Goal: Task Accomplishment & Management: Use online tool/utility

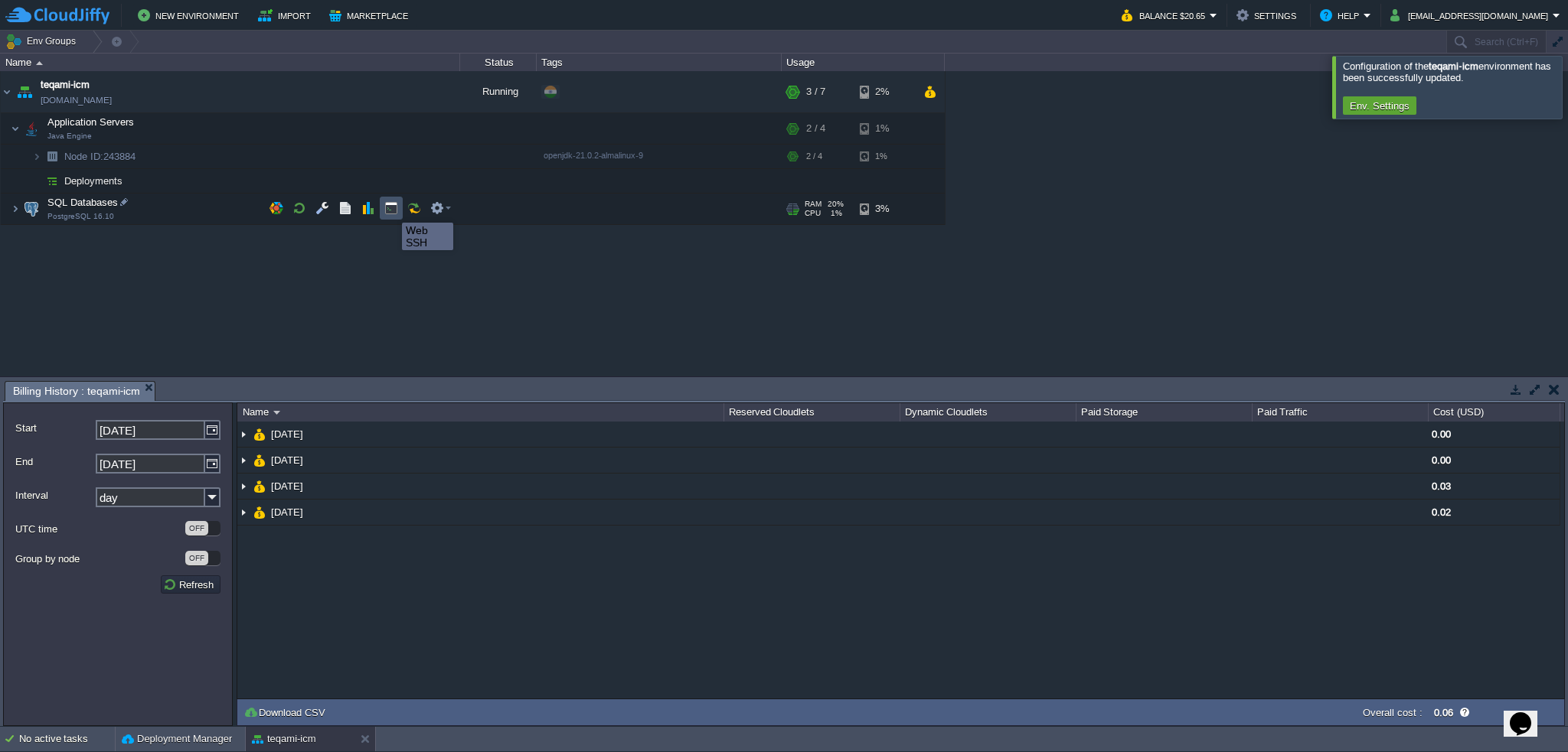
click at [390, 209] on button "button" at bounding box center [390, 207] width 13 height 13
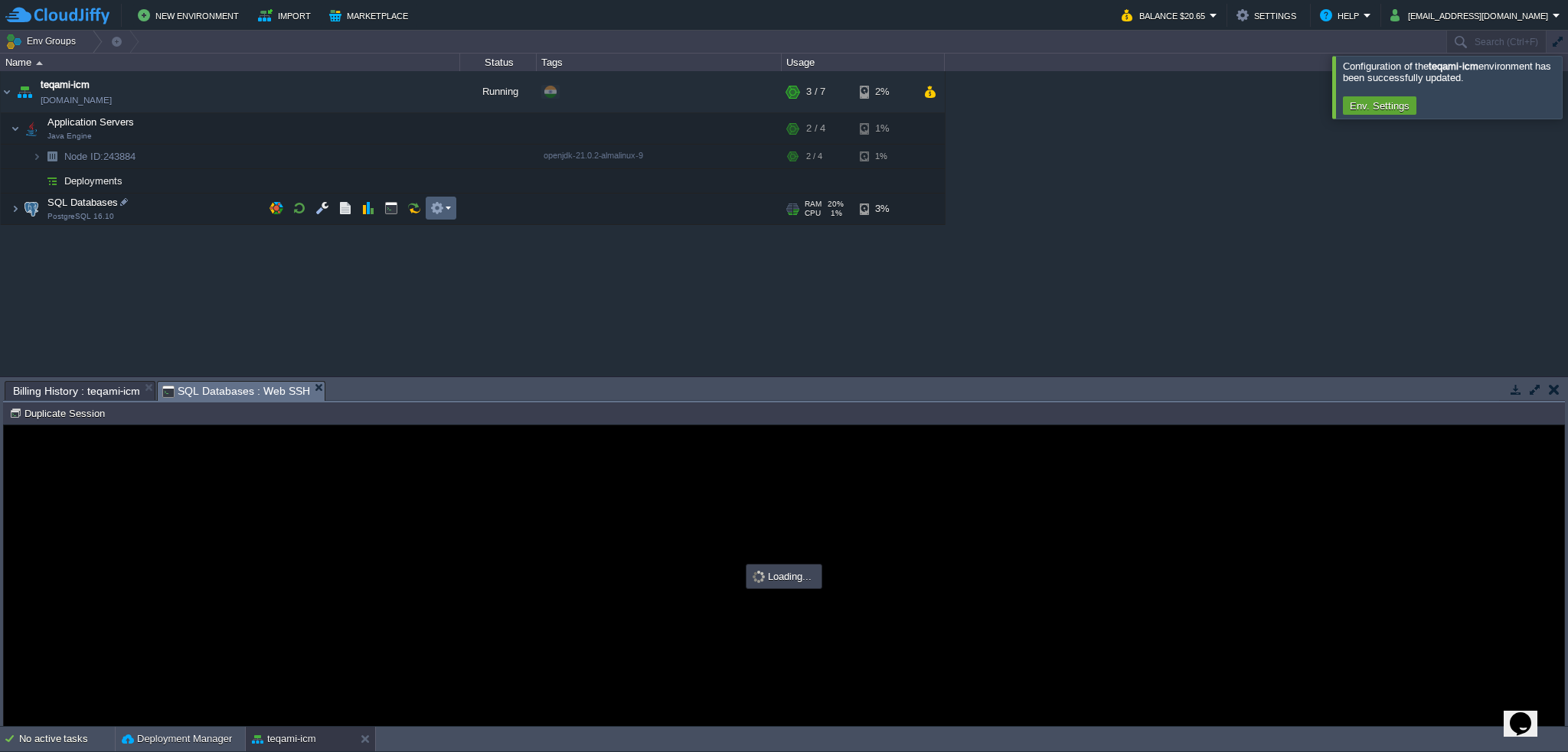
click at [450, 207] on em at bounding box center [440, 207] width 21 height 13
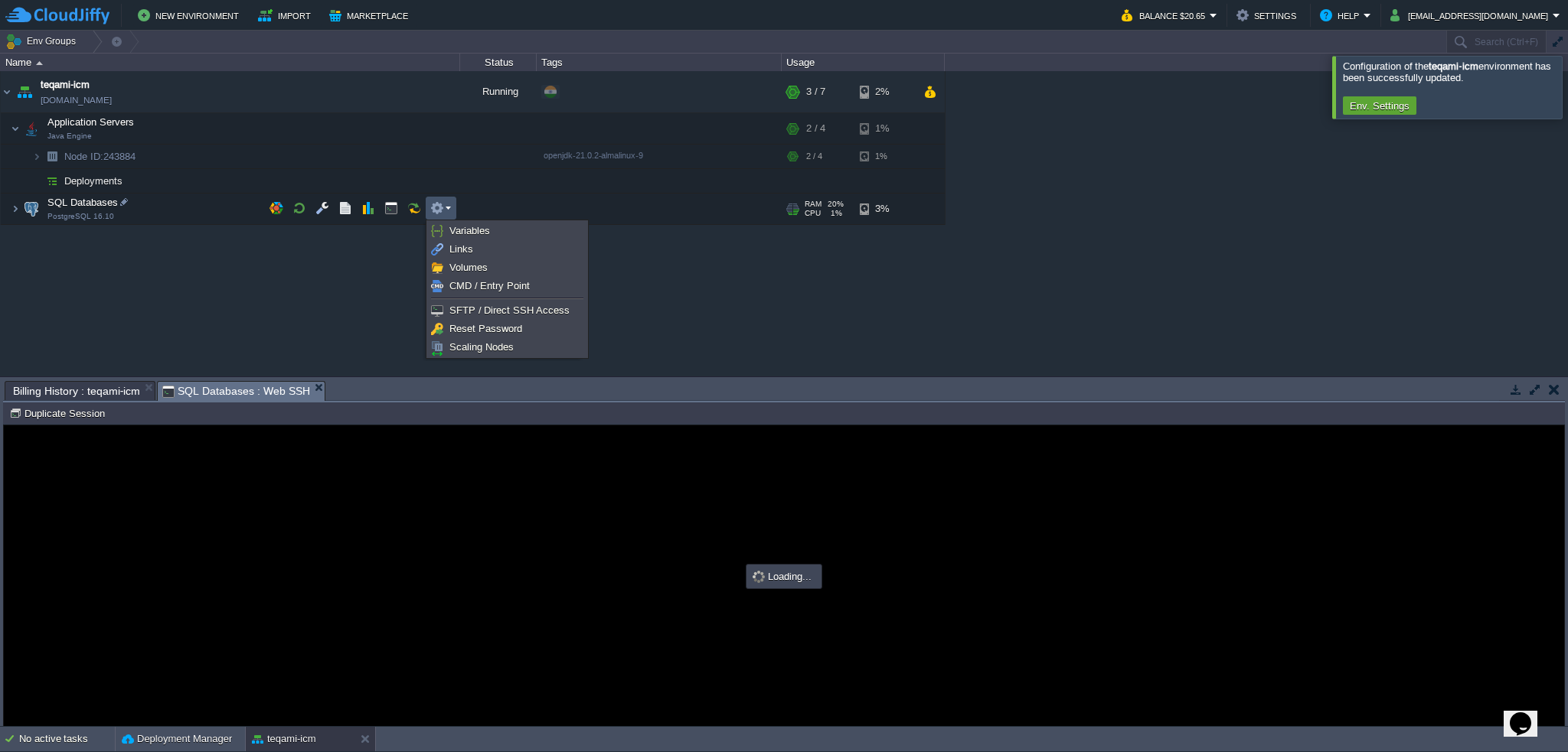
type input "#000000"
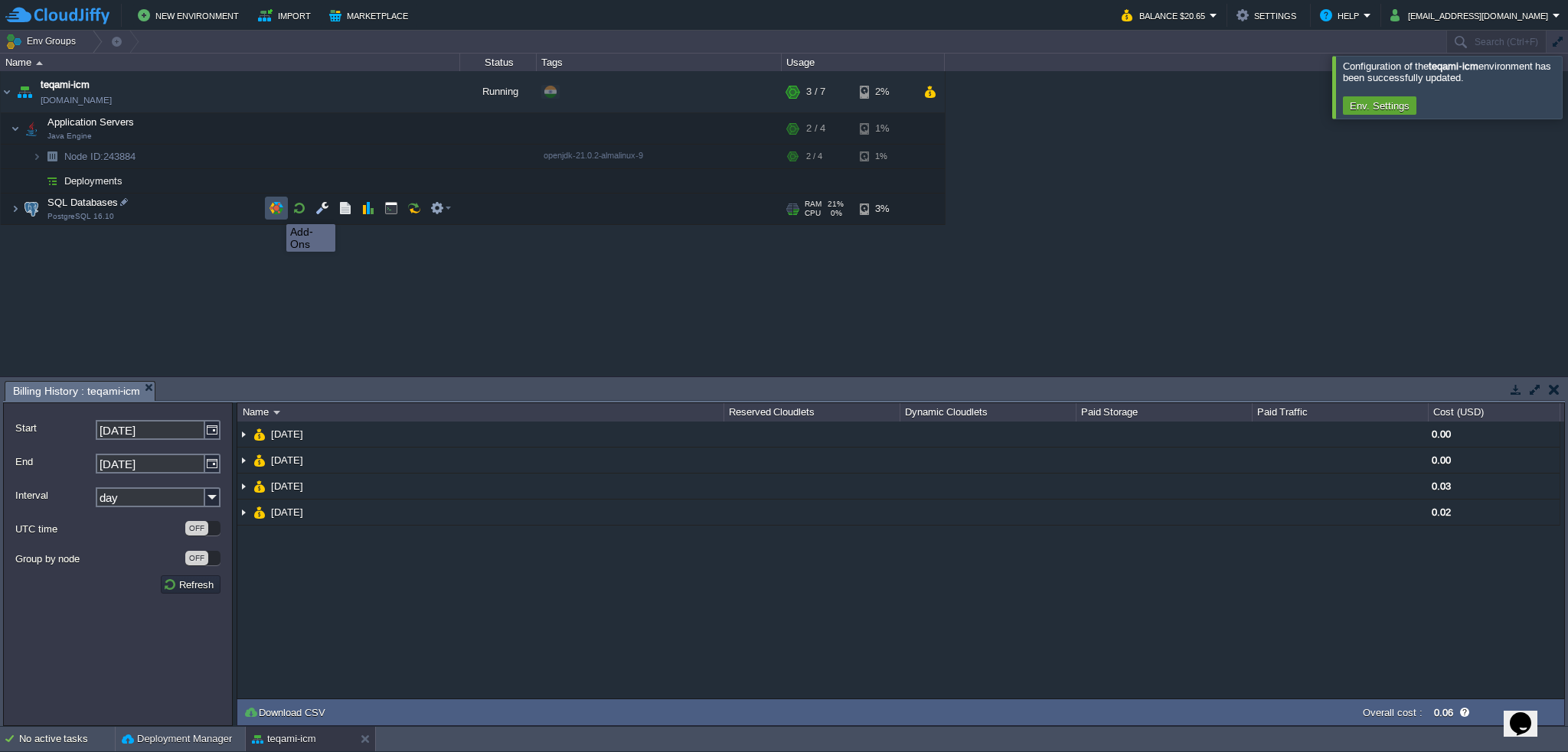
click at [275, 211] on button "button" at bounding box center [276, 207] width 13 height 13
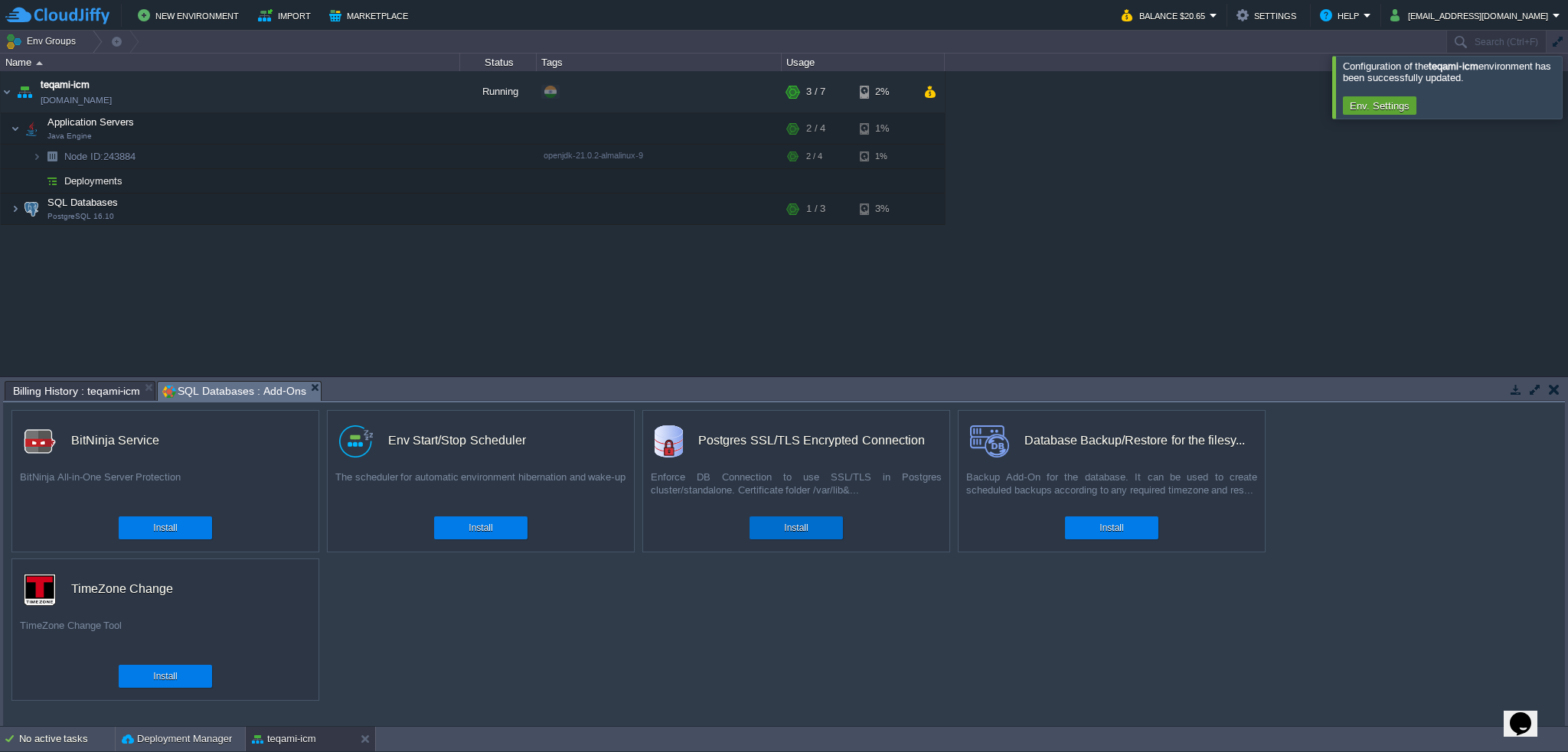
click at [806, 525] on button "Install" at bounding box center [796, 528] width 24 height 15
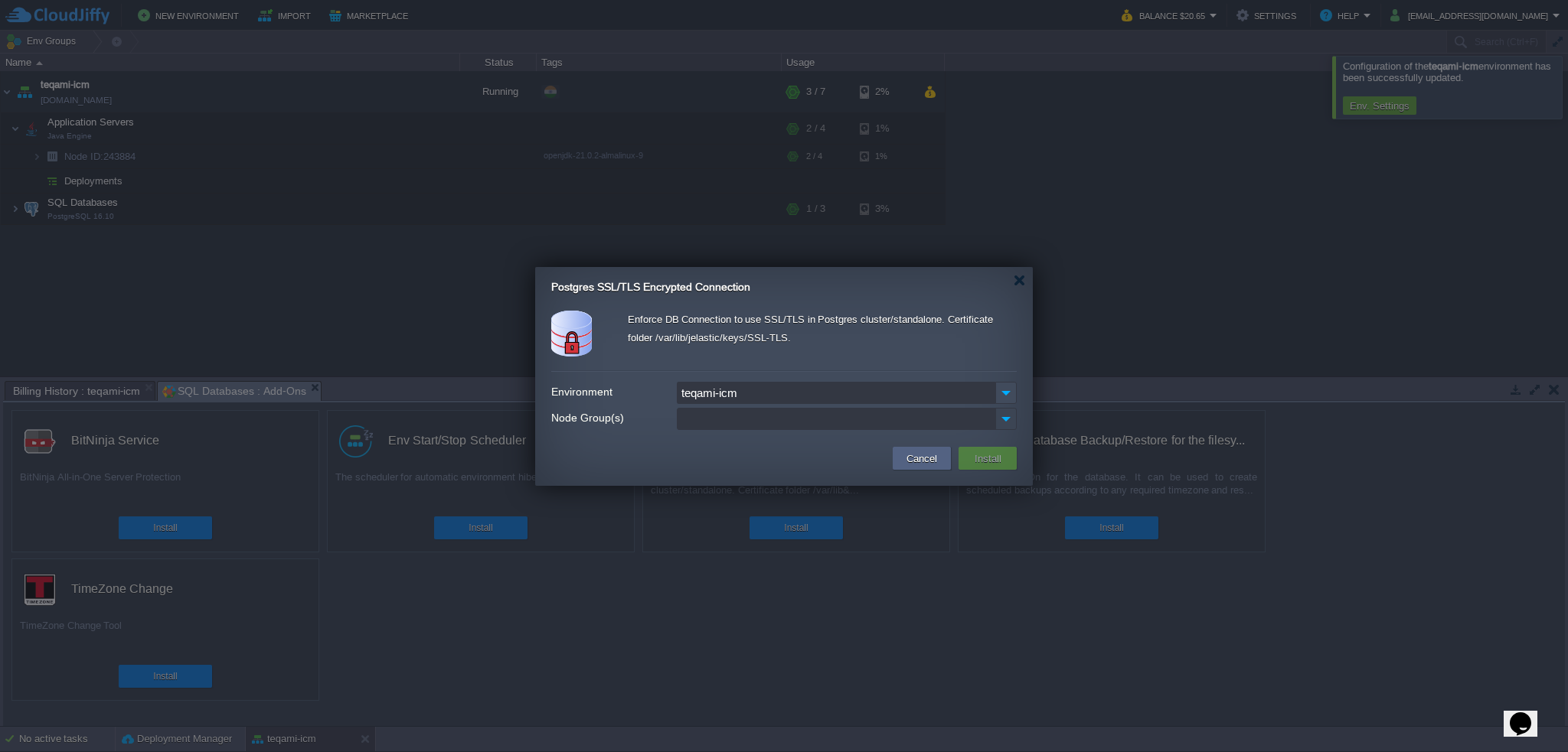
click at [1006, 416] on img at bounding box center [1006, 419] width 20 height 21
click at [926, 446] on div "PostgreSQL (sqldb)" at bounding box center [847, 443] width 338 height 26
click at [914, 463] on button "Cancel" at bounding box center [922, 460] width 40 height 18
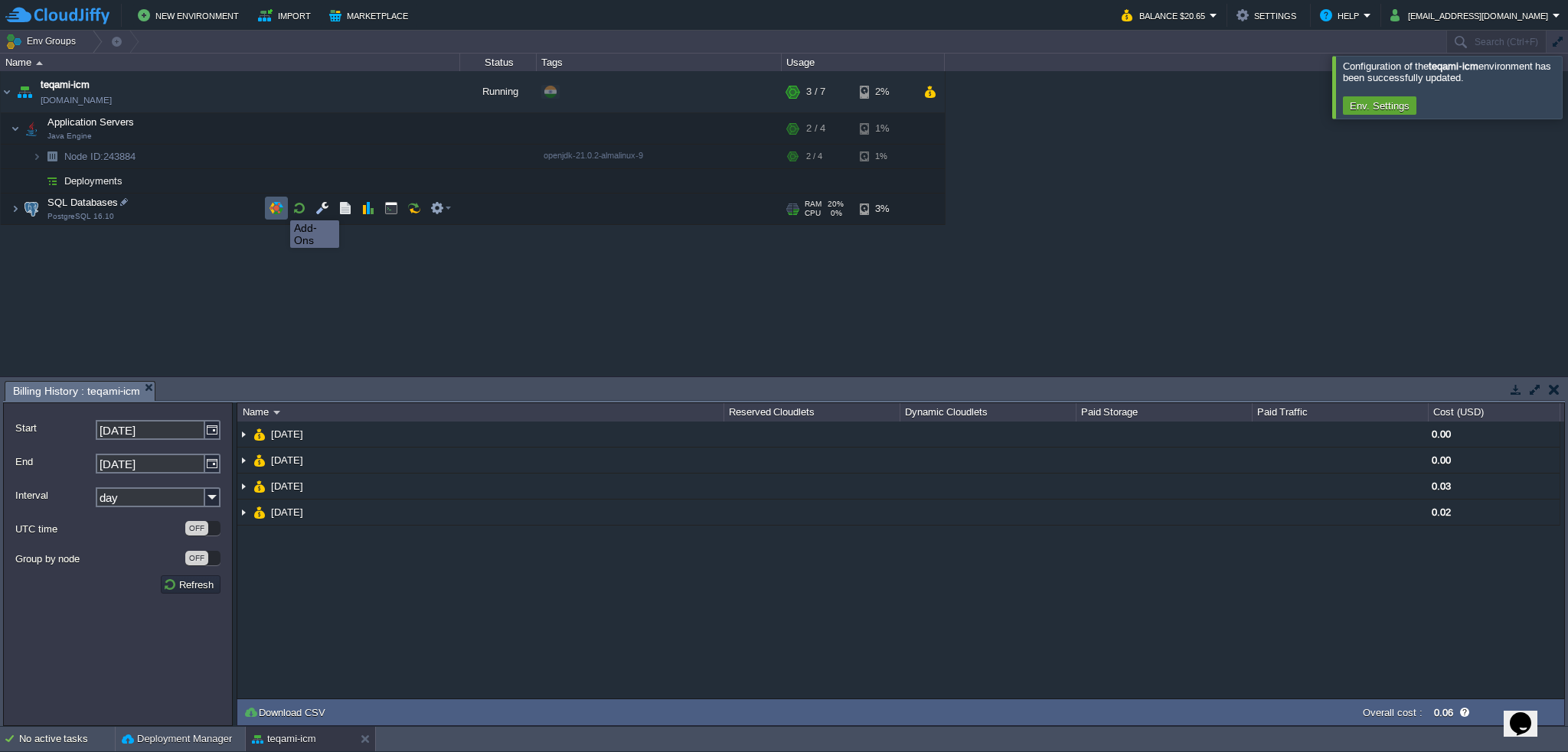
click at [279, 207] on button "button" at bounding box center [276, 207] width 13 height 13
click at [451, 211] on em at bounding box center [440, 207] width 21 height 13
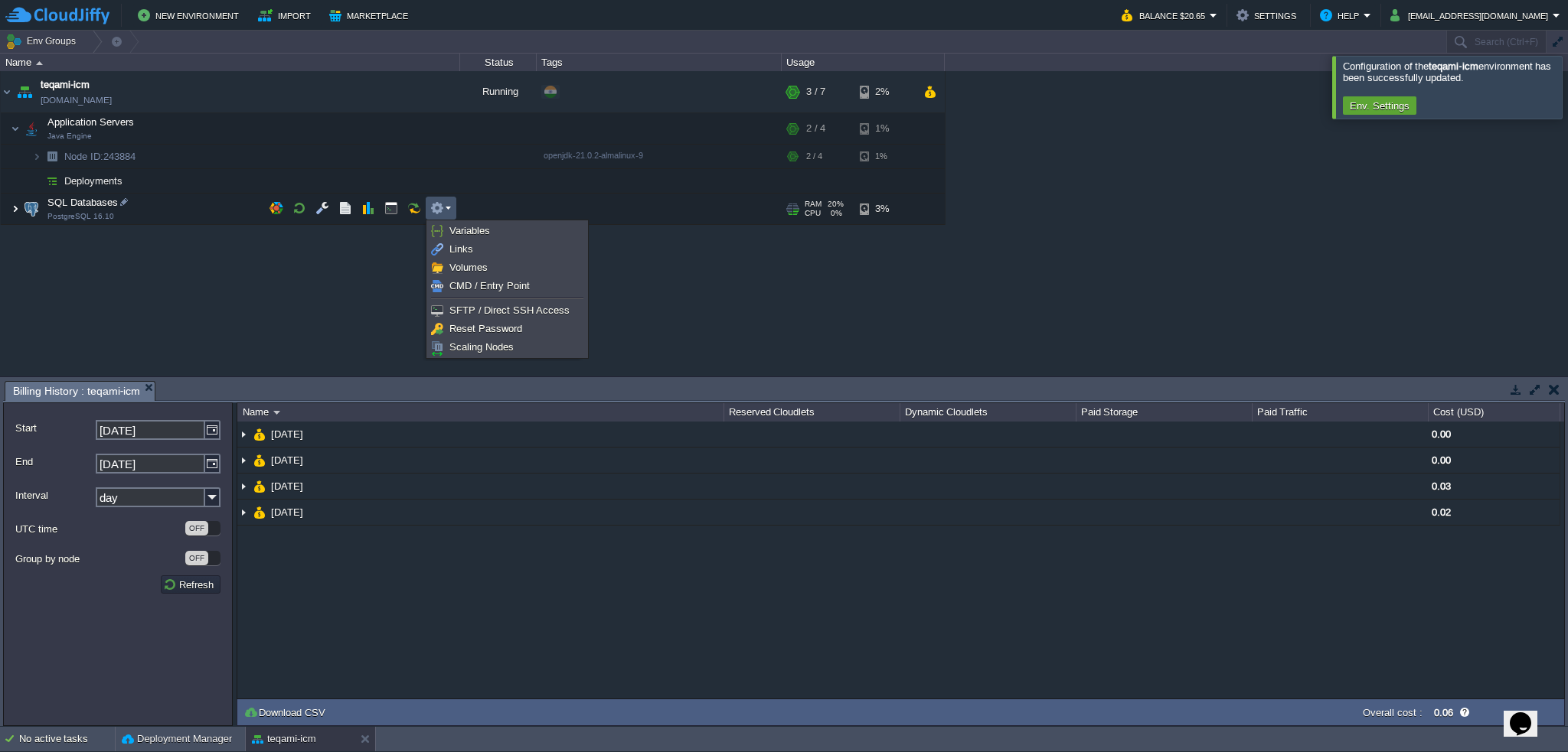
click at [12, 210] on img at bounding box center [16, 209] width 10 height 31
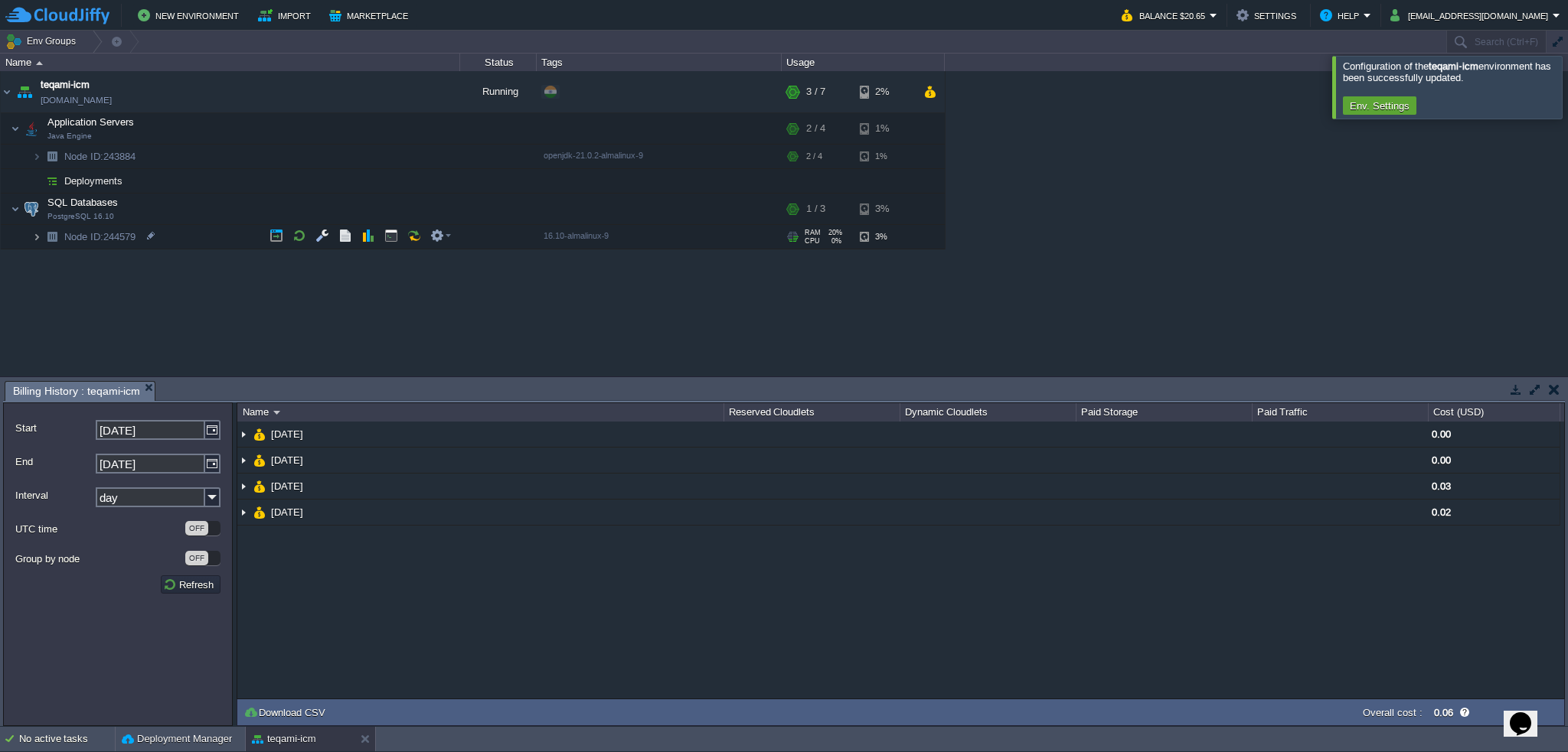
click at [34, 235] on img at bounding box center [37, 237] width 10 height 24
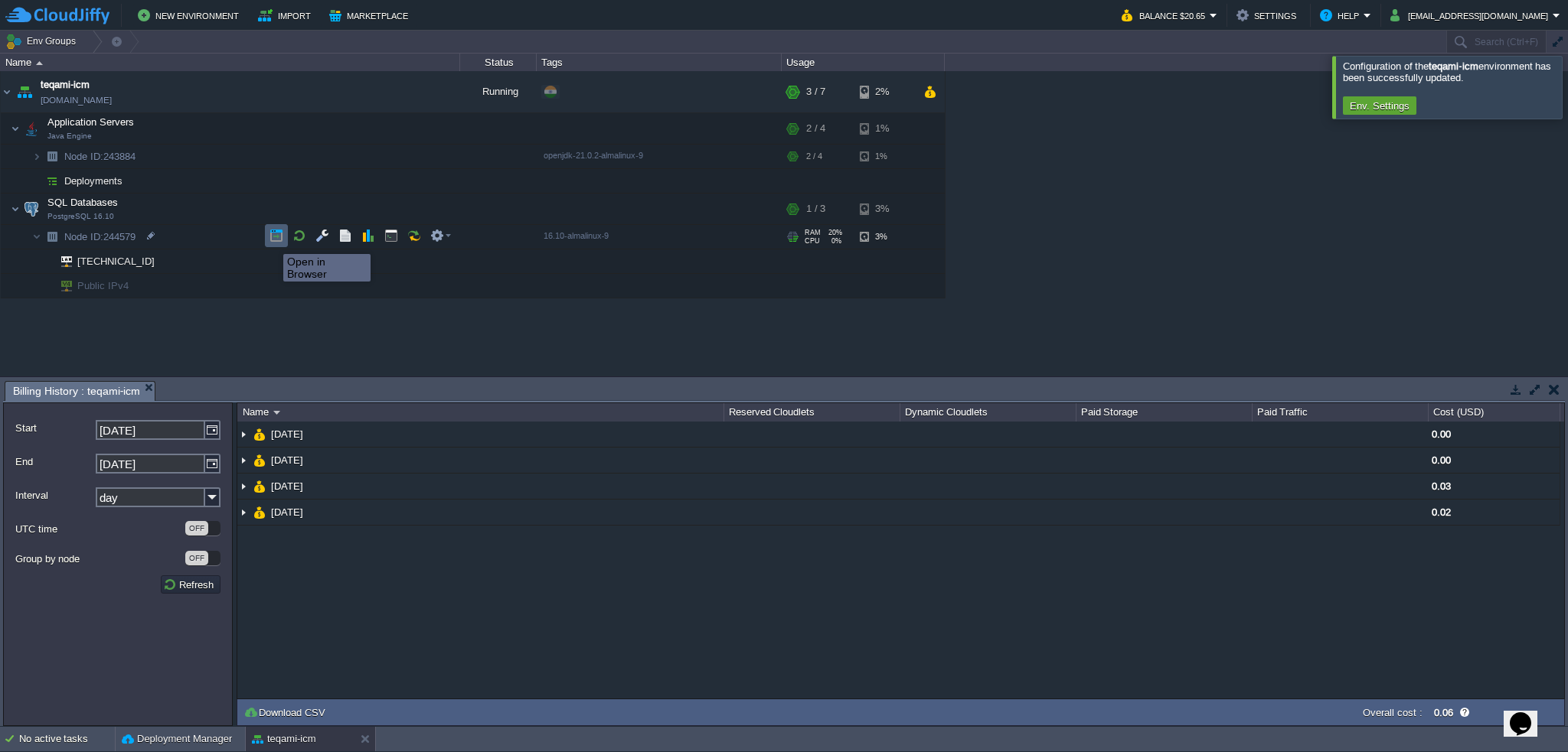
click at [272, 241] on button "button" at bounding box center [276, 235] width 13 height 13
click at [322, 206] on button "button" at bounding box center [322, 207] width 13 height 13
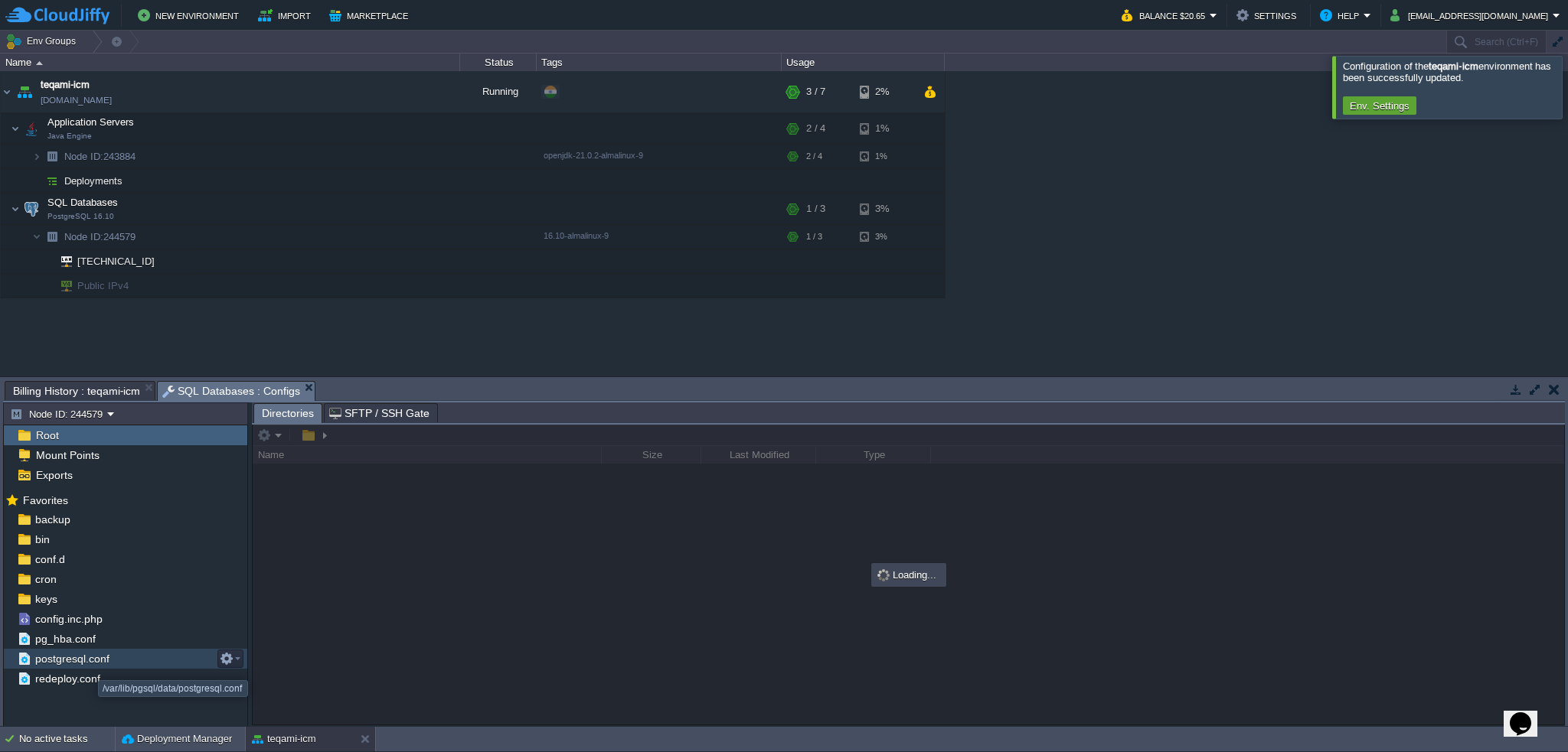
drag, startPoint x: 68, startPoint y: 655, endPoint x: 77, endPoint y: 658, distance: 9.5
click at [68, 655] on span "postgresql.conf" at bounding box center [72, 659] width 80 height 13
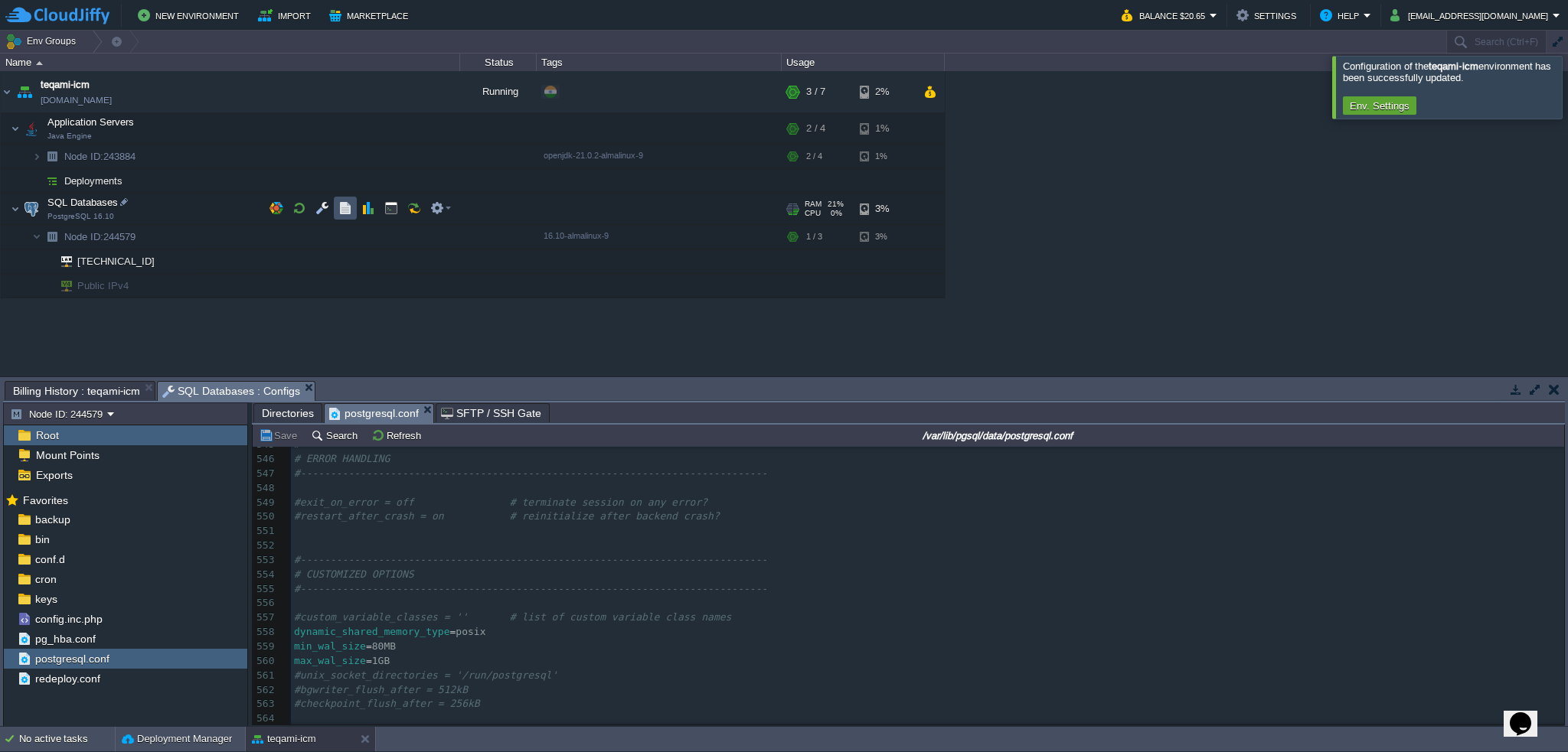
click at [341, 208] on button "button" at bounding box center [344, 207] width 13 height 13
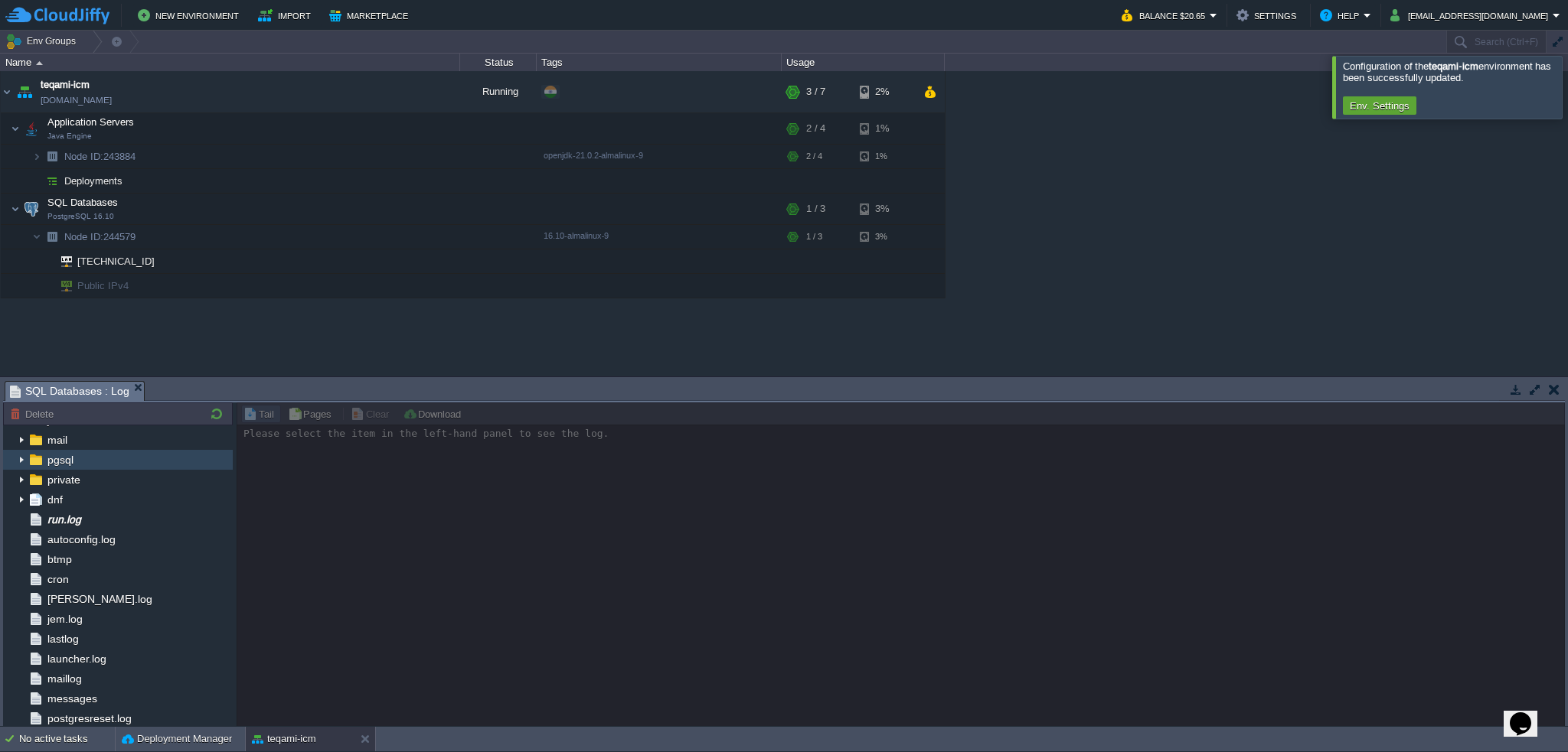
click at [25, 461] on img at bounding box center [21, 460] width 12 height 20
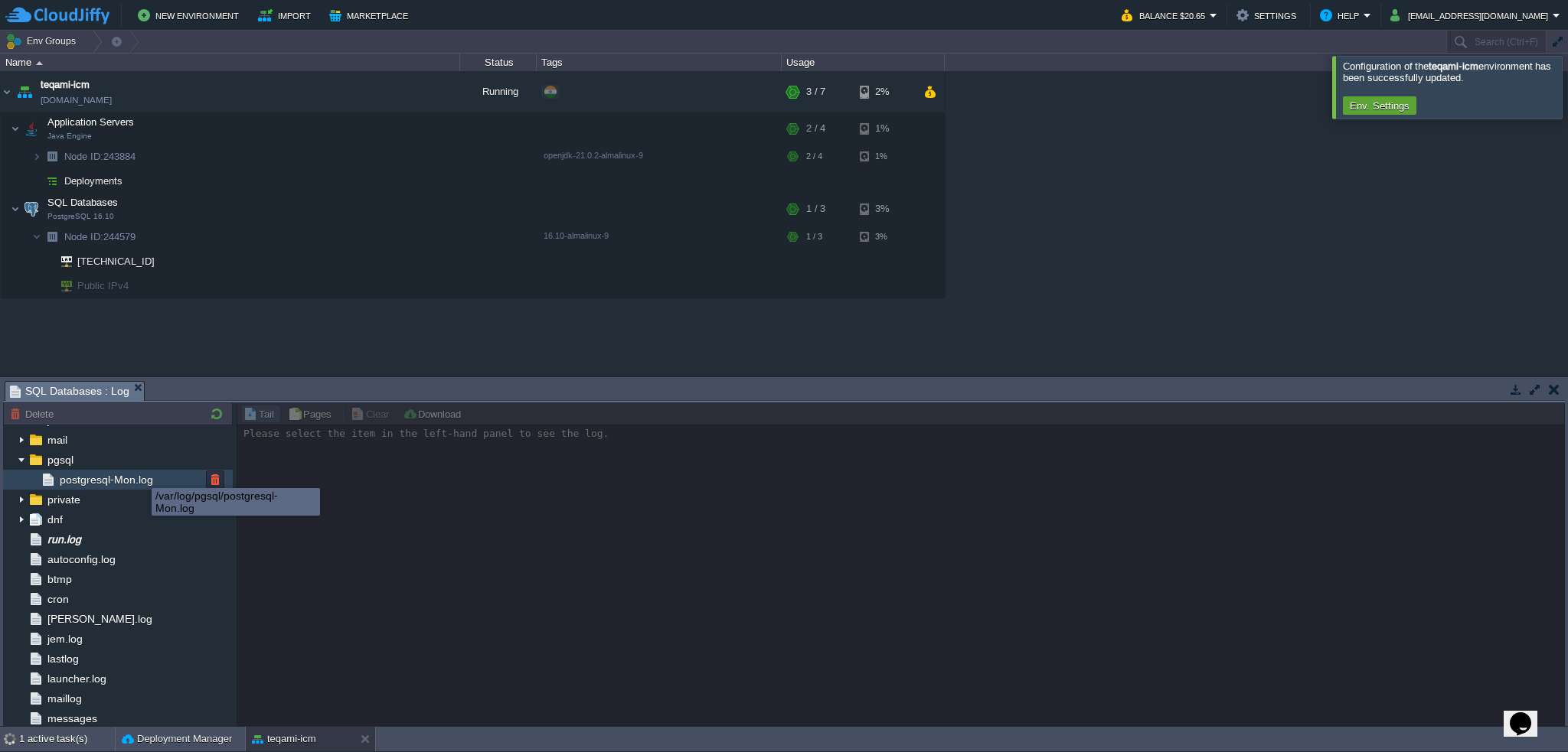
click at [134, 478] on span "postgresql-Mon.log" at bounding box center [106, 480] width 99 height 13
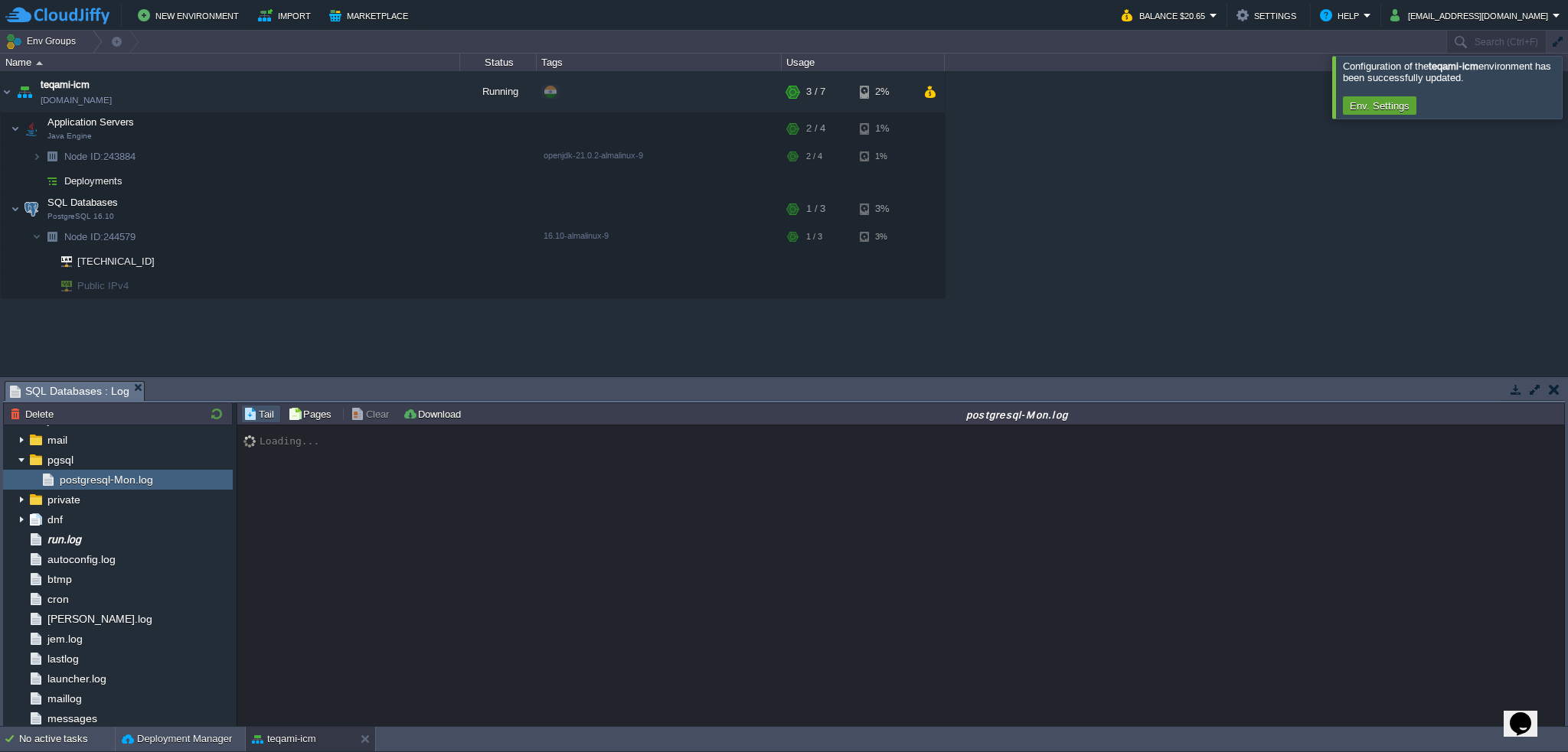
scroll to position [361, 0]
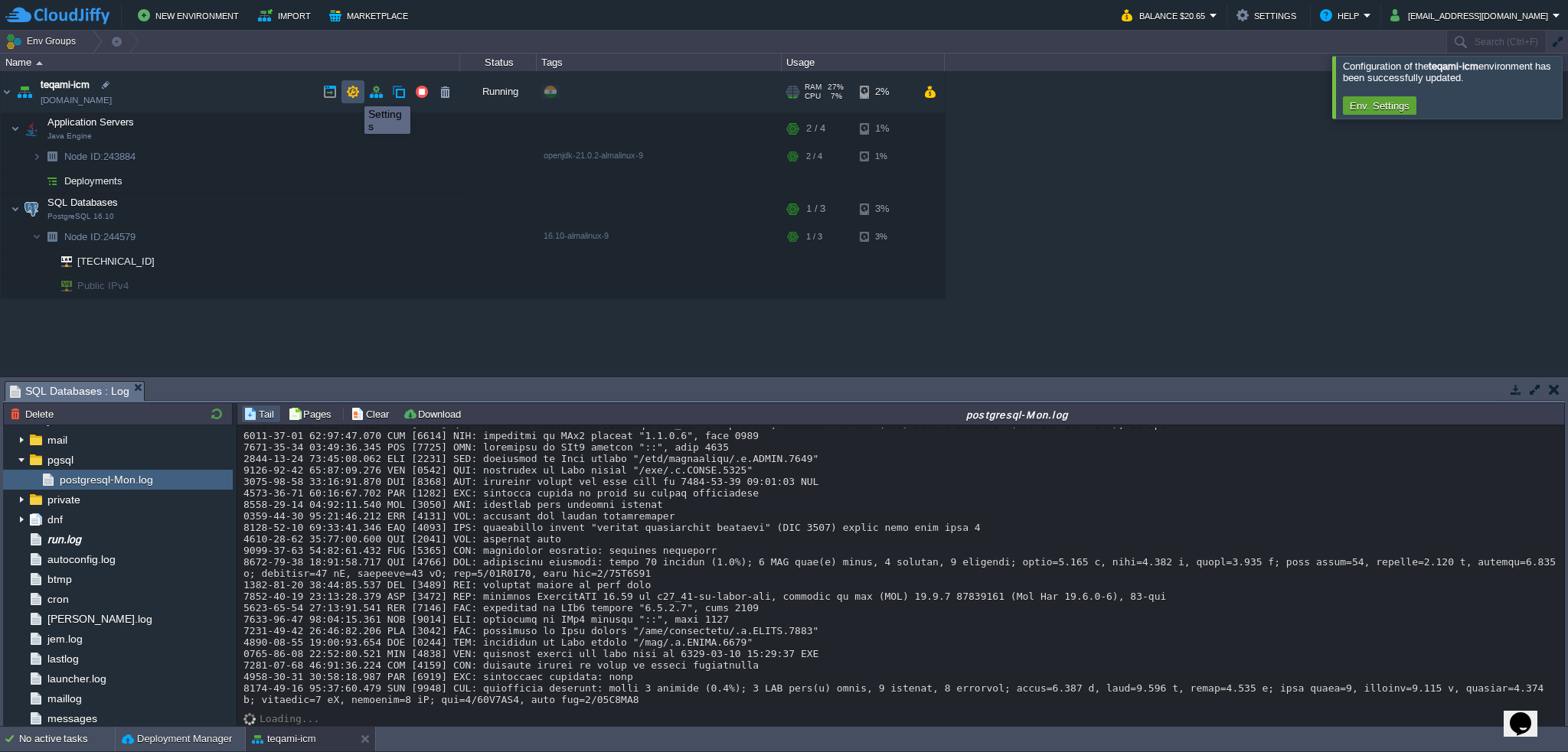
click at [353, 93] on button "button" at bounding box center [352, 91] width 13 height 13
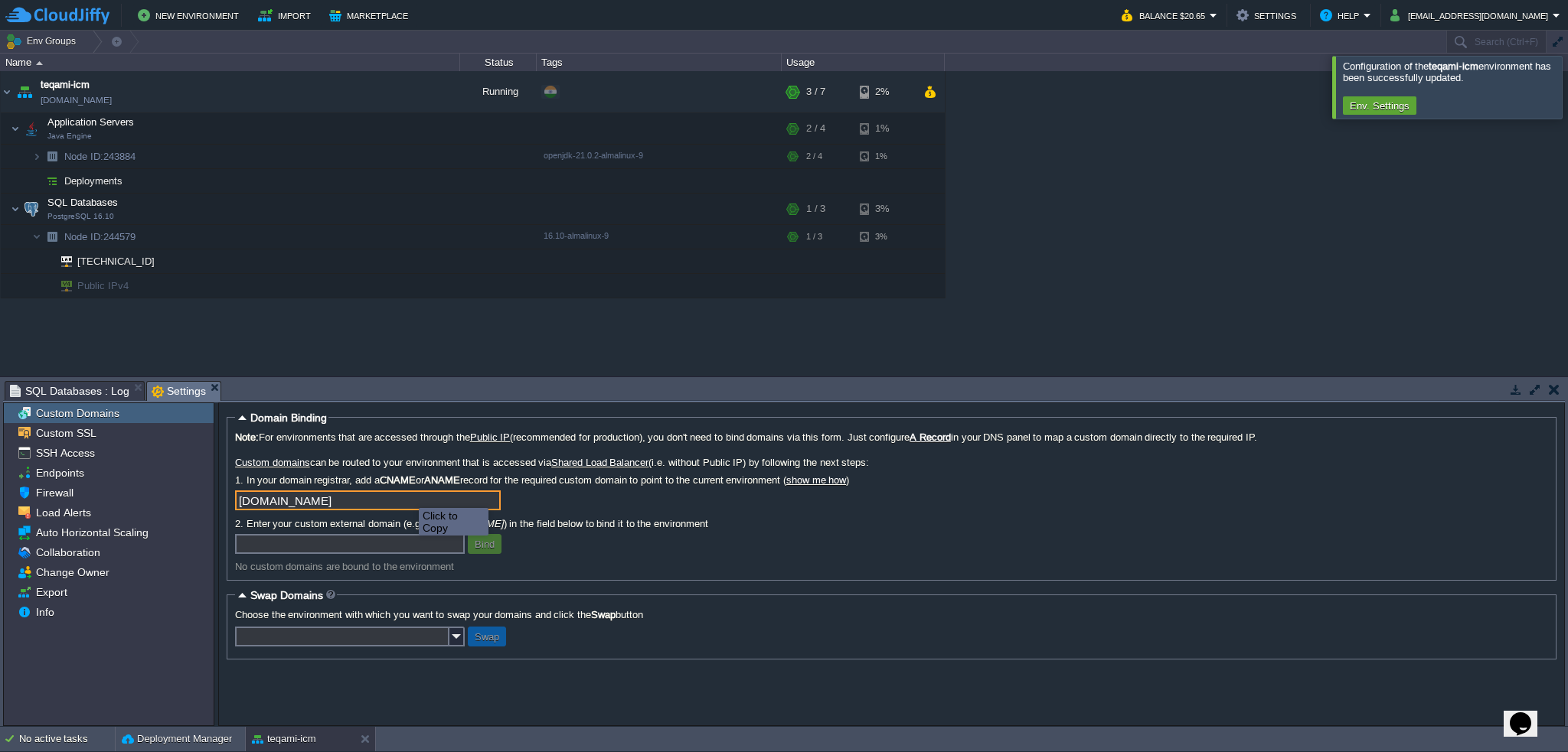
click at [493, 498] on input "[DOMAIN_NAME]" at bounding box center [368, 500] width 266 height 20
click at [385, 498] on input "[DOMAIN_NAME]" at bounding box center [368, 500] width 266 height 20
click at [490, 498] on input "[DOMAIN_NAME]" at bounding box center [368, 500] width 266 height 20
click at [489, 499] on input "[DOMAIN_NAME]" at bounding box center [368, 500] width 266 height 20
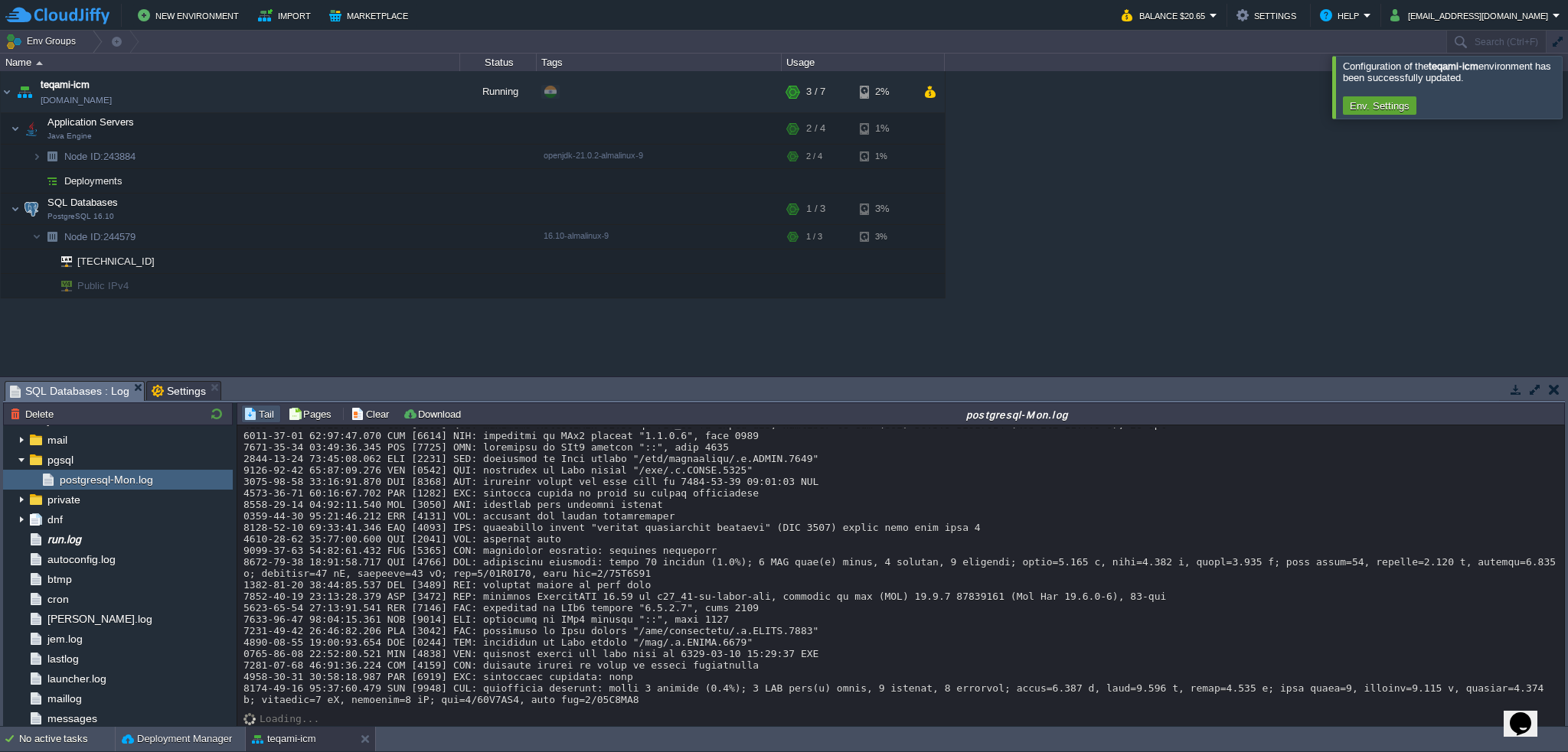
click at [88, 390] on span "SQL Databases : Log" at bounding box center [70, 391] width 120 height 19
